Goal: Transaction & Acquisition: Obtain resource

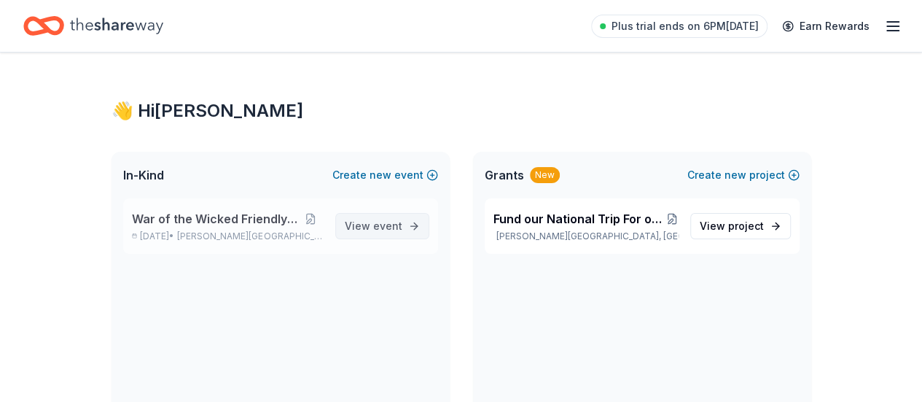
click at [370, 234] on link "View event" at bounding box center [382, 226] width 94 height 26
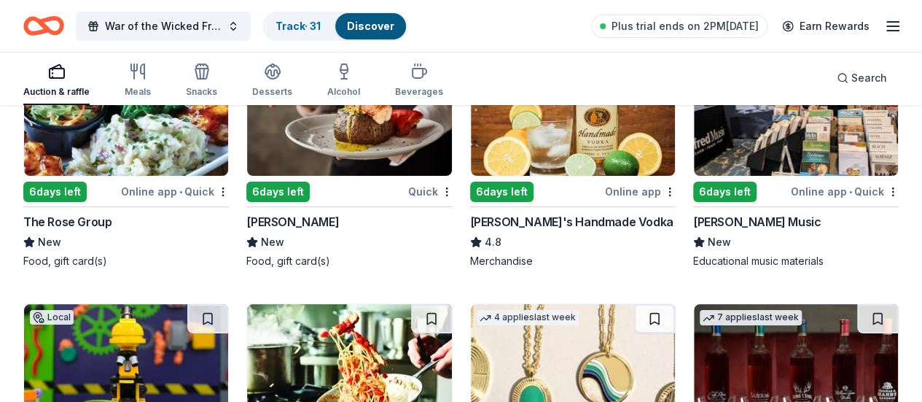
scroll to position [2999, 0]
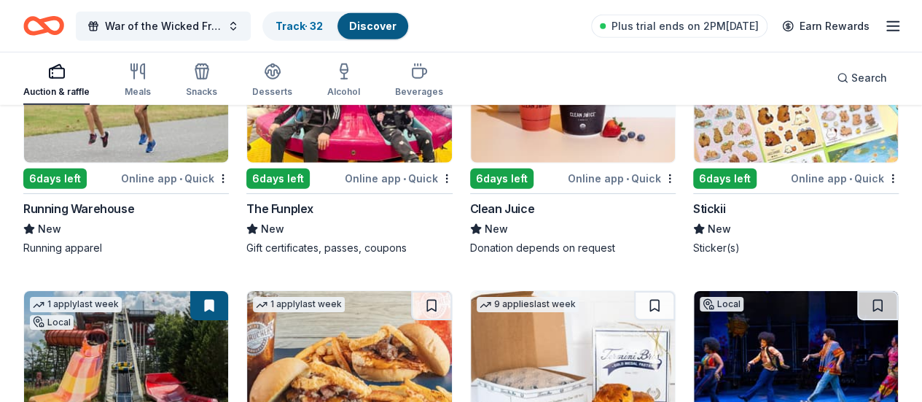
scroll to position [5234, 0]
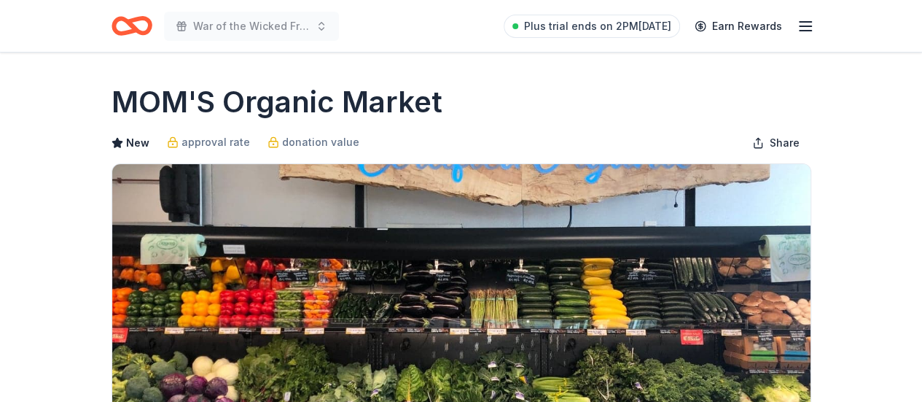
scroll to position [534, 0]
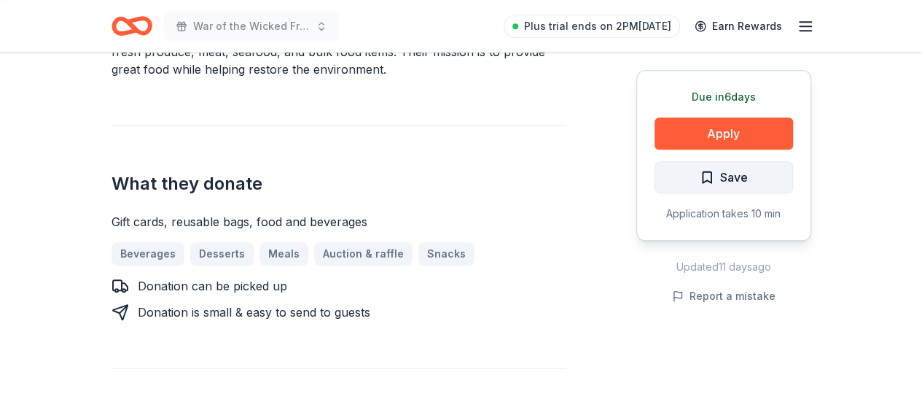
click at [694, 177] on button "Save" at bounding box center [724, 177] width 139 height 32
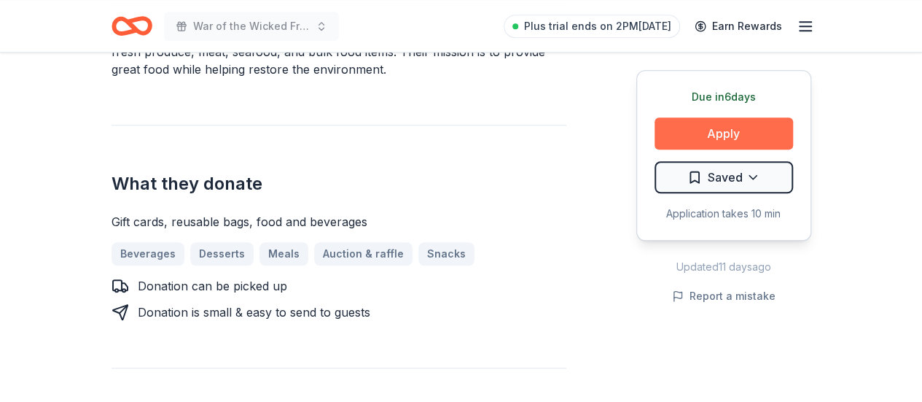
click at [691, 131] on button "Apply" at bounding box center [724, 133] width 139 height 32
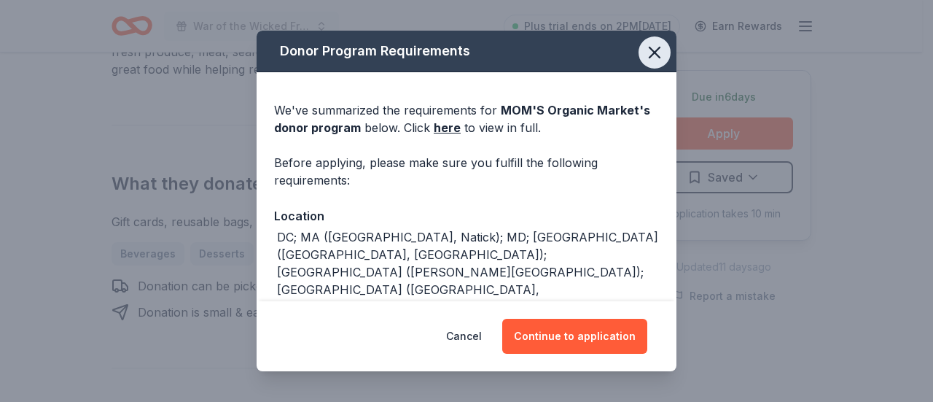
click at [645, 56] on icon "button" at bounding box center [655, 52] width 20 height 20
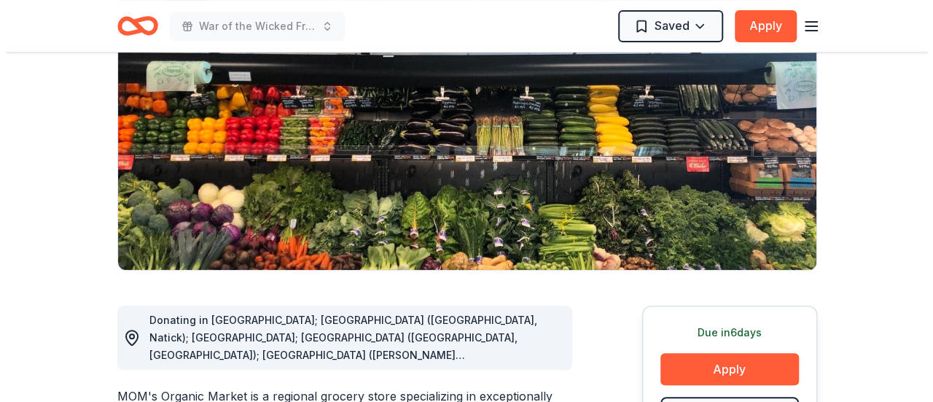
scroll to position [0, 0]
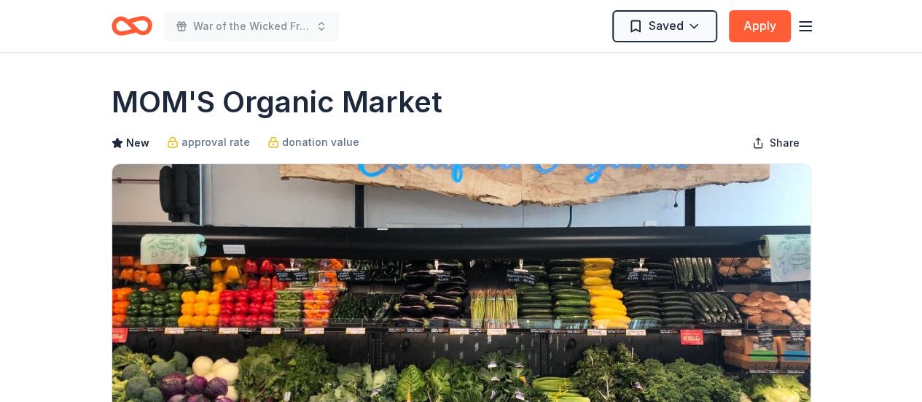
click at [575, 127] on div "MOM'S Organic Market New approval rate donation value Share" at bounding box center [462, 263] width 700 height 362
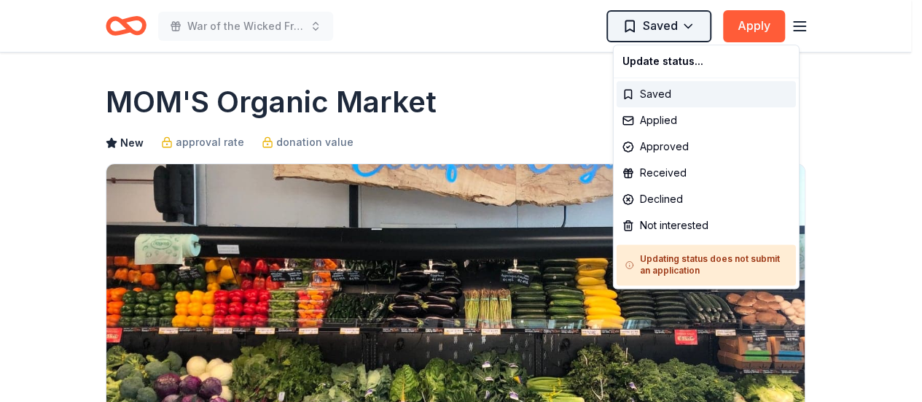
click at [707, 33] on html "War of the Wicked Friendly 10uC Saved Apply Due [DATE] Share MOM'S Organic Mark…" at bounding box center [461, 201] width 922 height 402
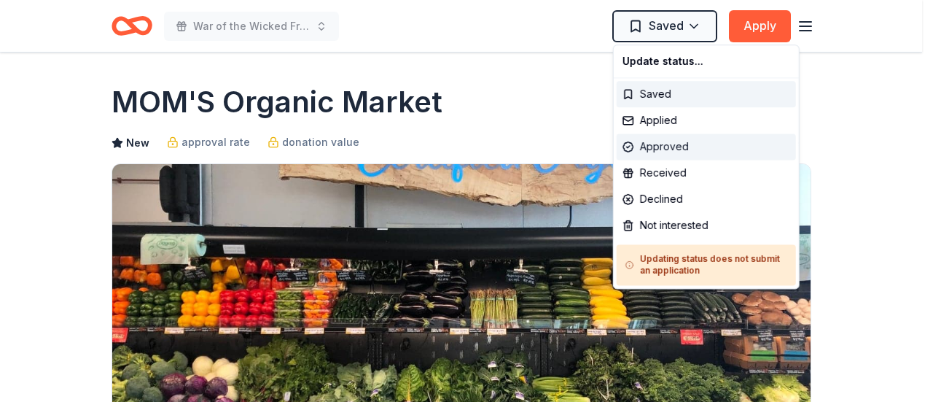
click at [679, 150] on div "Approved" at bounding box center [706, 146] width 179 height 26
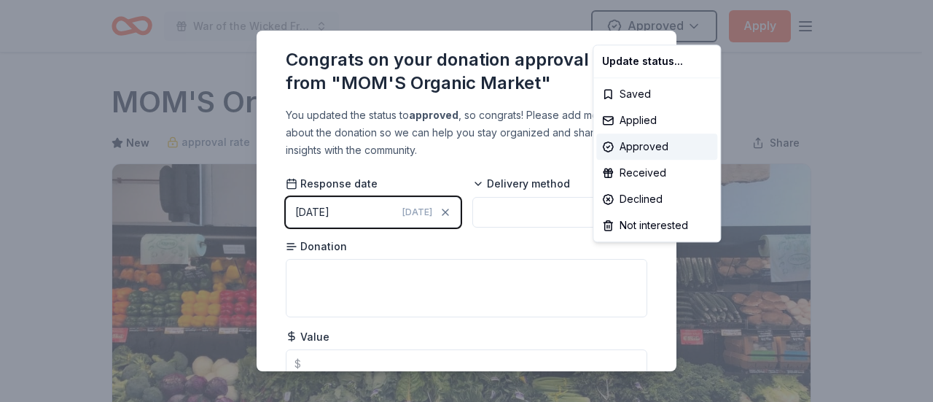
click at [459, 287] on html "War of the Wicked Friendly 10uC Approved Apply Due [DATE] Share MOM'S Organic M…" at bounding box center [466, 201] width 933 height 402
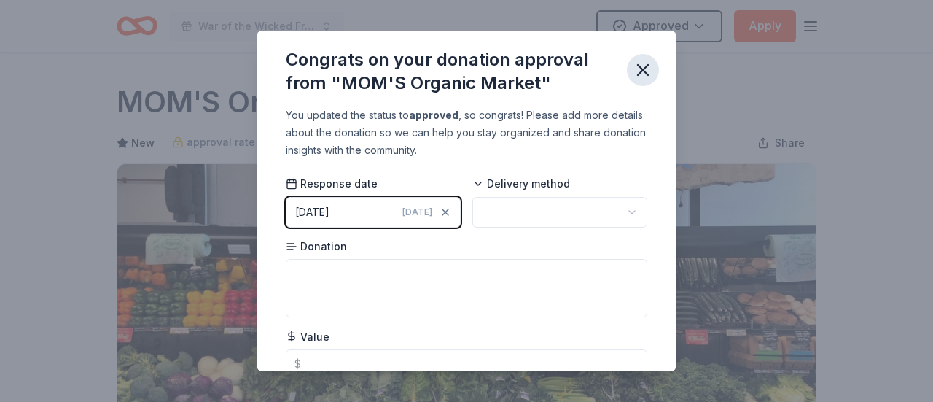
click at [636, 65] on icon "button" at bounding box center [643, 70] width 20 height 20
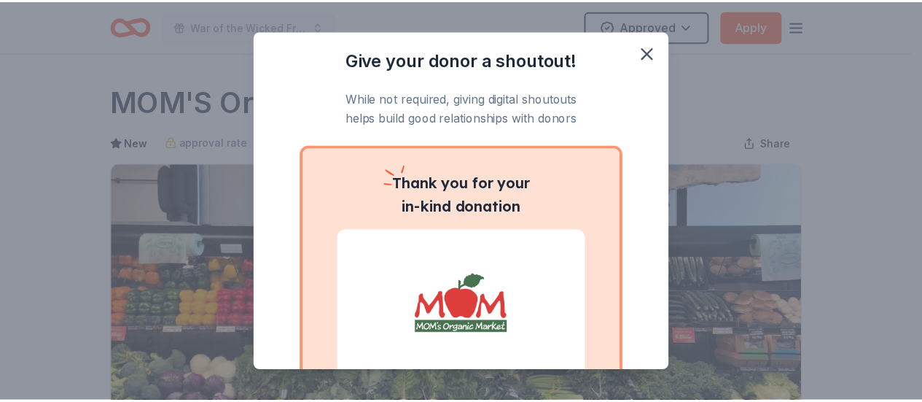
scroll to position [157, 0]
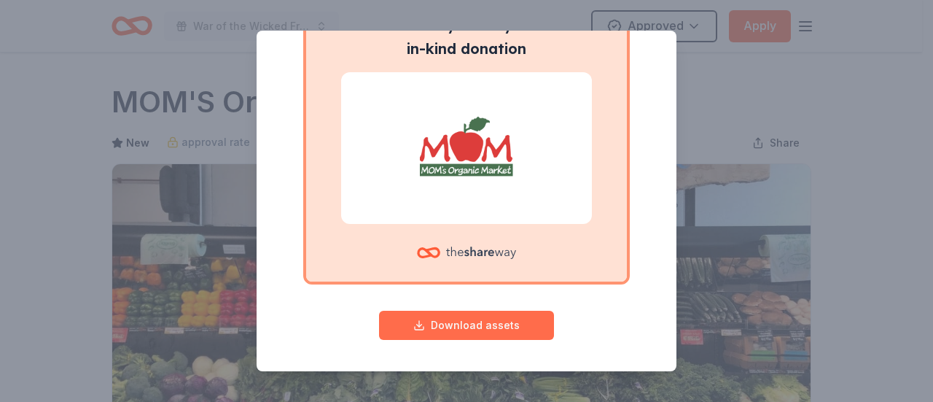
click at [509, 335] on button "Download assets" at bounding box center [466, 325] width 175 height 29
drag, startPoint x: 782, startPoint y: 97, endPoint x: 760, endPoint y: 90, distance: 22.8
click at [786, 97] on div "Give your donor a shoutout! While not required, giving digital shoutouts helps …" at bounding box center [466, 201] width 933 height 402
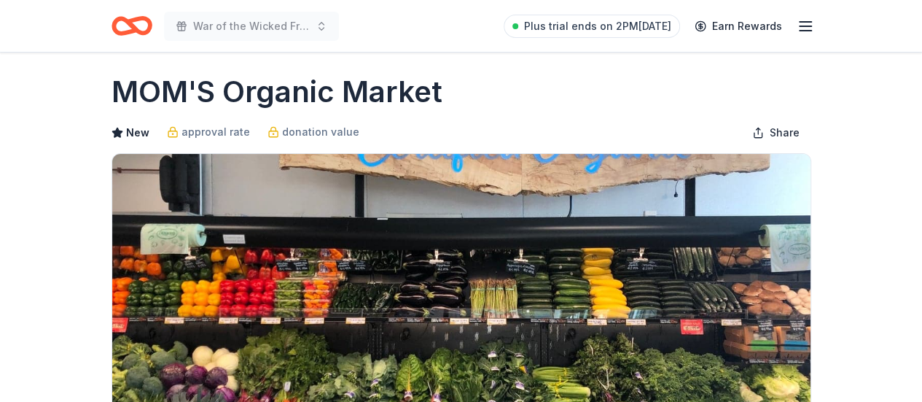
scroll to position [0, 0]
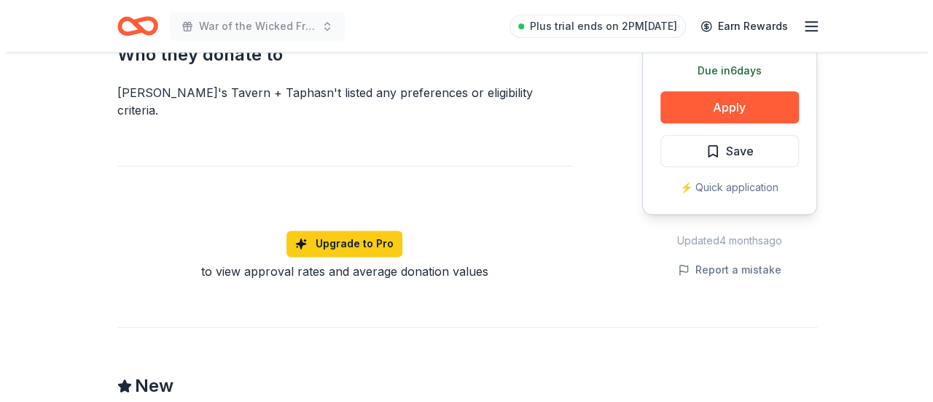
scroll to position [534, 0]
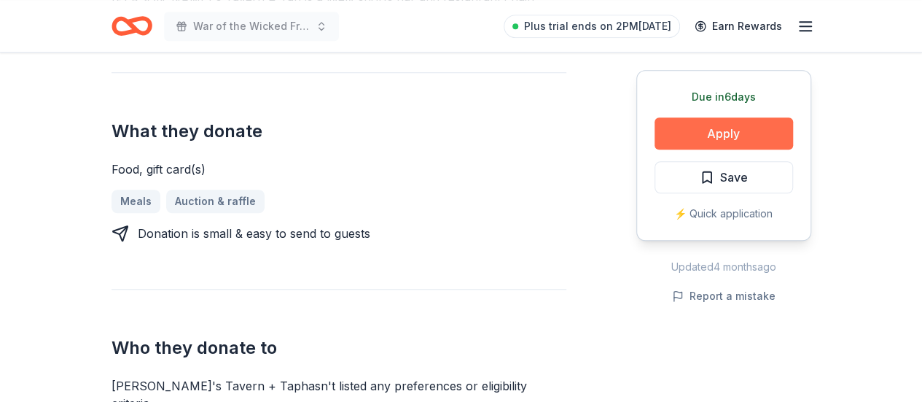
click at [685, 147] on button "Apply" at bounding box center [724, 133] width 139 height 32
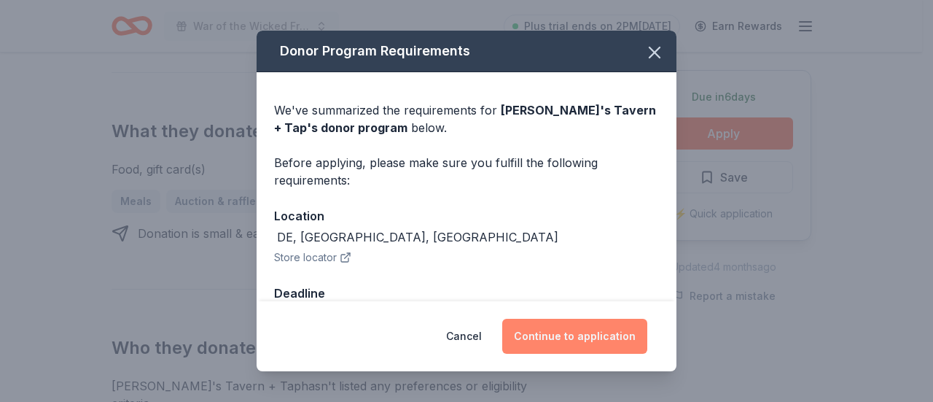
click at [608, 328] on button "Continue to application" at bounding box center [574, 336] width 145 height 35
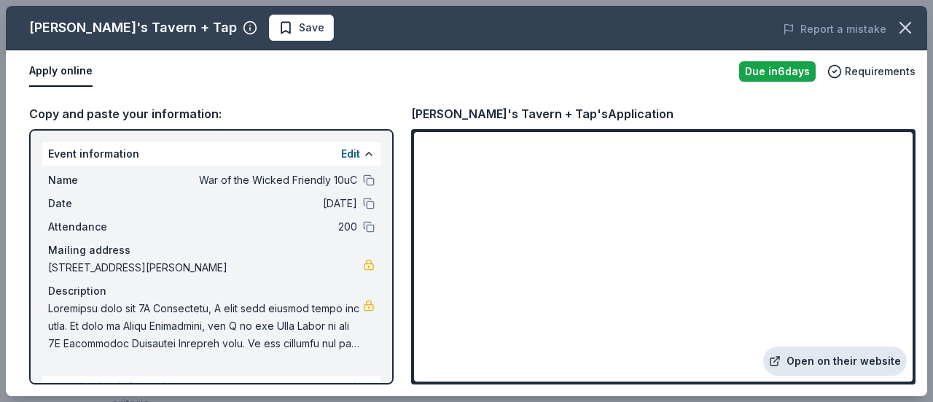
click at [797, 358] on link "Open on their website" at bounding box center [835, 360] width 144 height 29
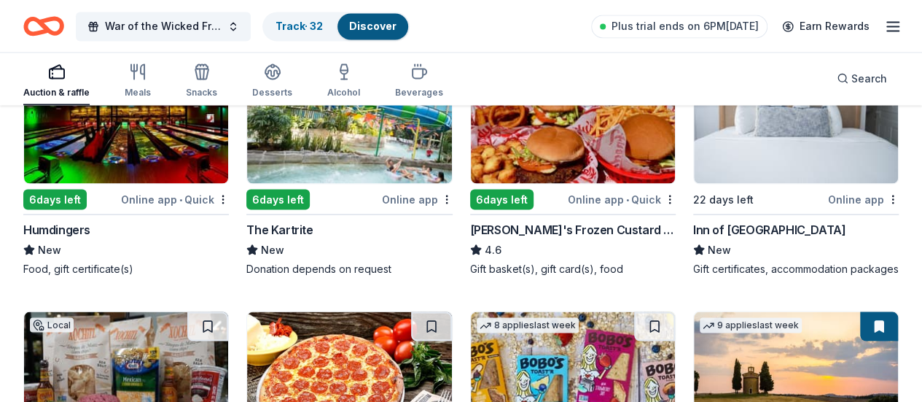
scroll to position [1635, 0]
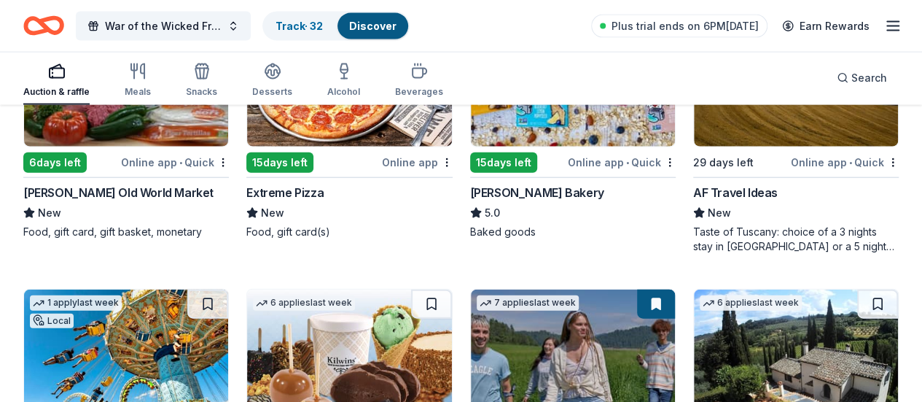
drag, startPoint x: 828, startPoint y: 152, endPoint x: 811, endPoint y: 152, distance: 17.5
